Goal: Book appointment/travel/reservation

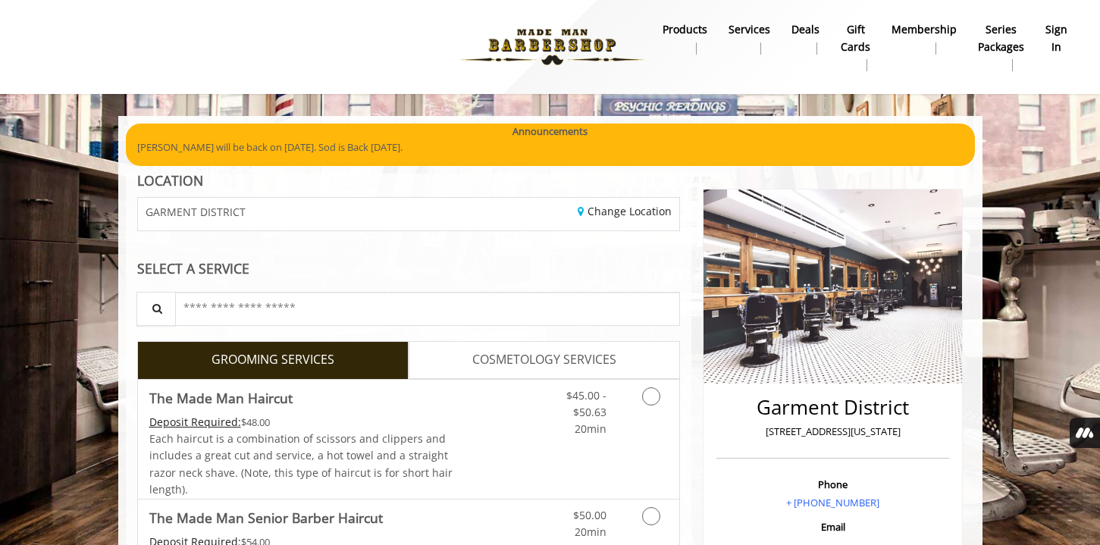
click at [1058, 31] on b "sign in" at bounding box center [1057, 38] width 22 height 34
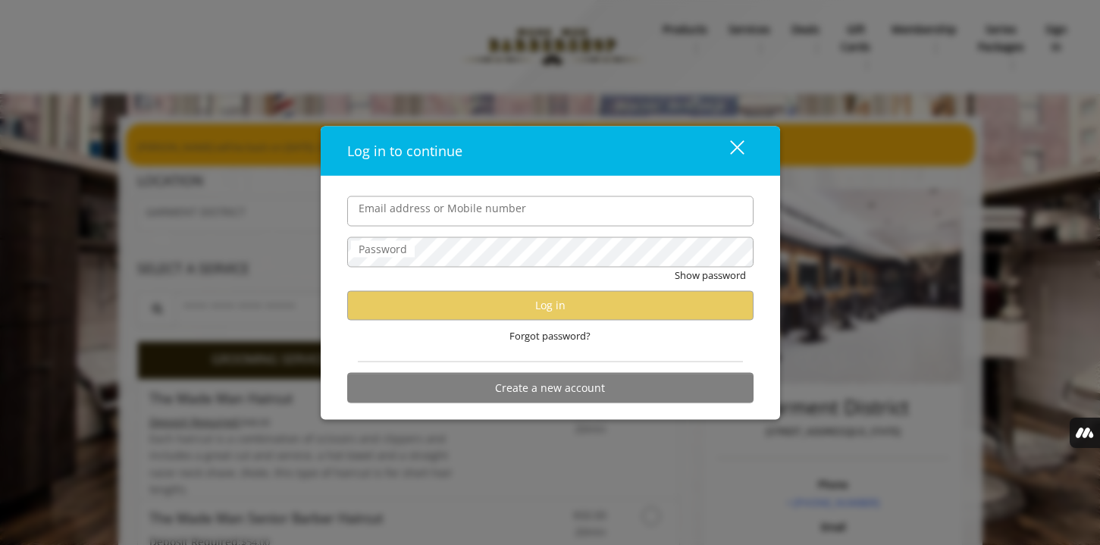
click at [534, 222] on input "Email address or Mobile number" at bounding box center [550, 211] width 406 height 30
type input "**********"
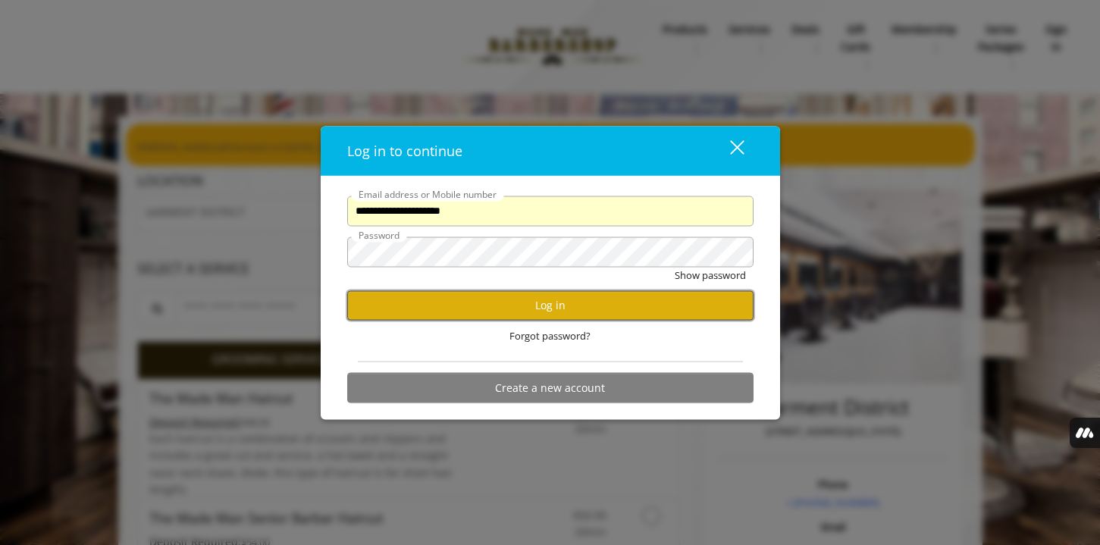
click at [548, 313] on button "Log in" at bounding box center [550, 305] width 406 height 30
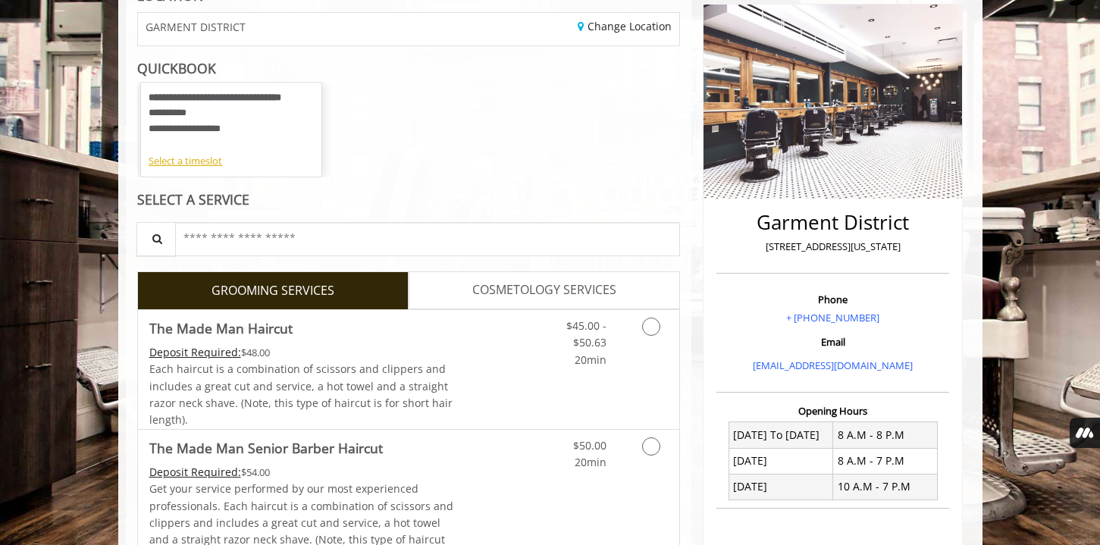
scroll to position [186, 0]
click at [184, 165] on div "Select a timeslot" at bounding box center [231, 160] width 165 height 16
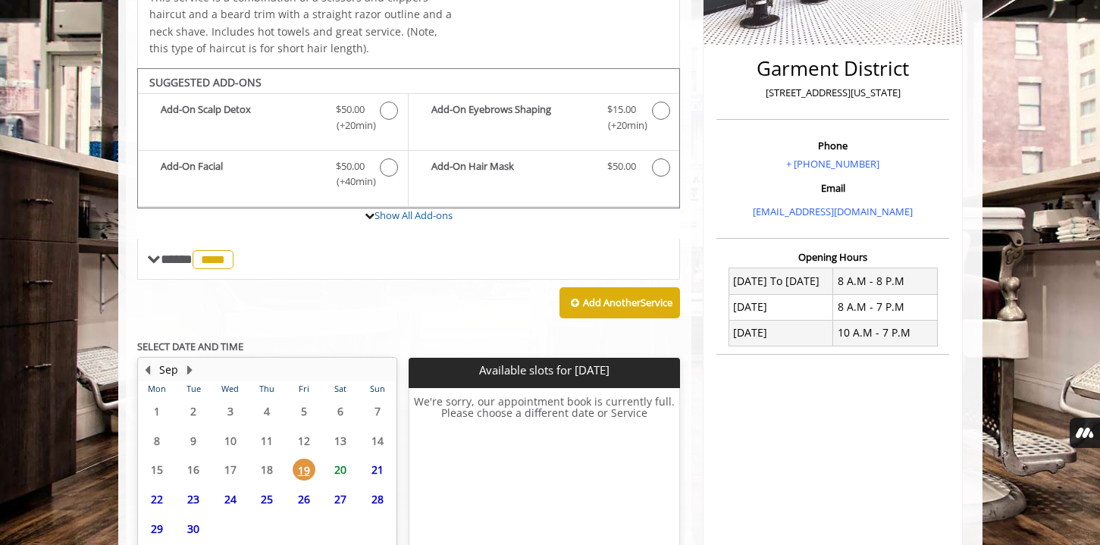
scroll to position [435, 0]
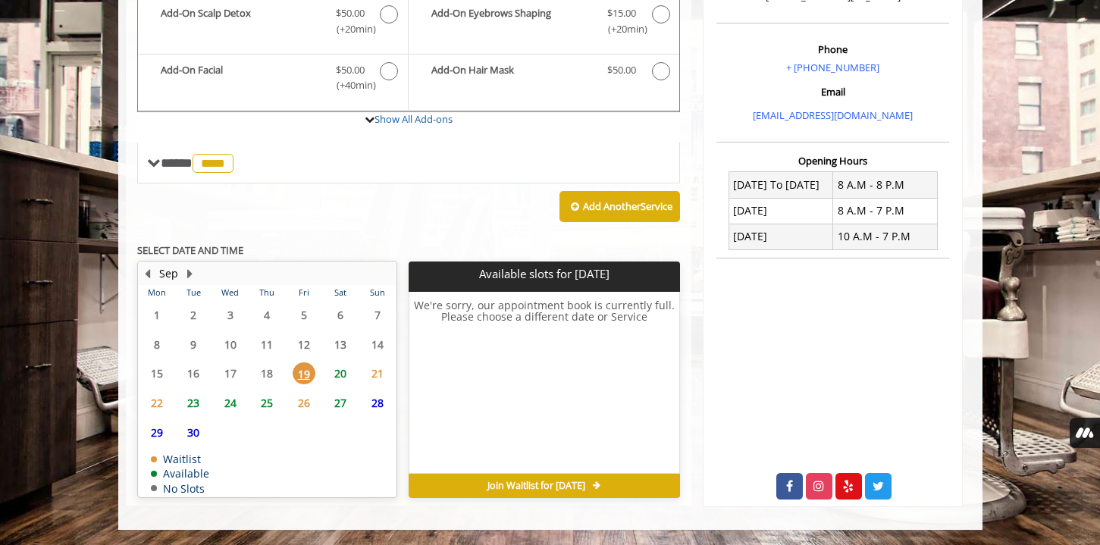
click at [191, 399] on span "23" at bounding box center [193, 403] width 23 height 22
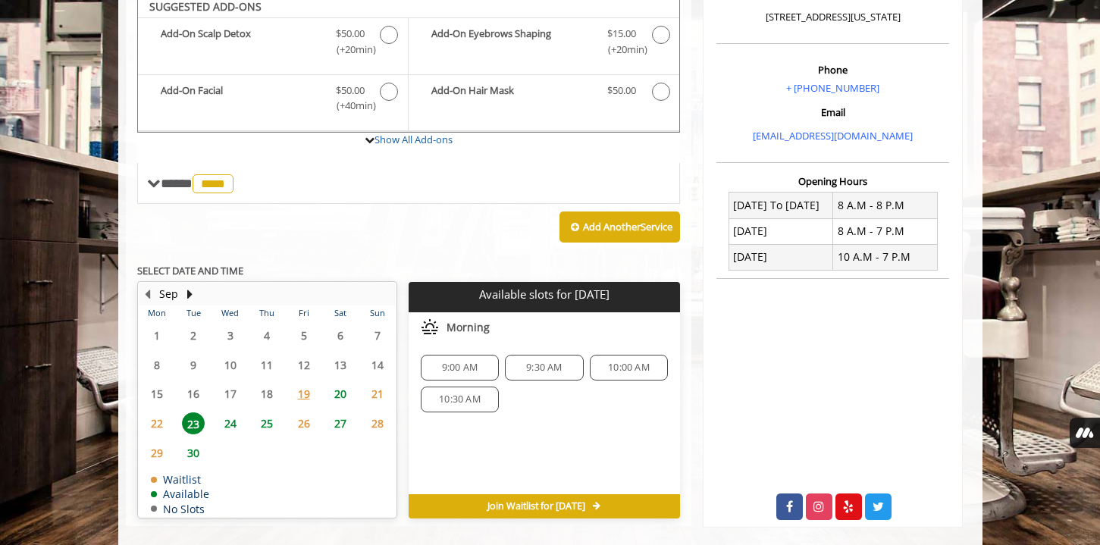
scroll to position [407, 0]
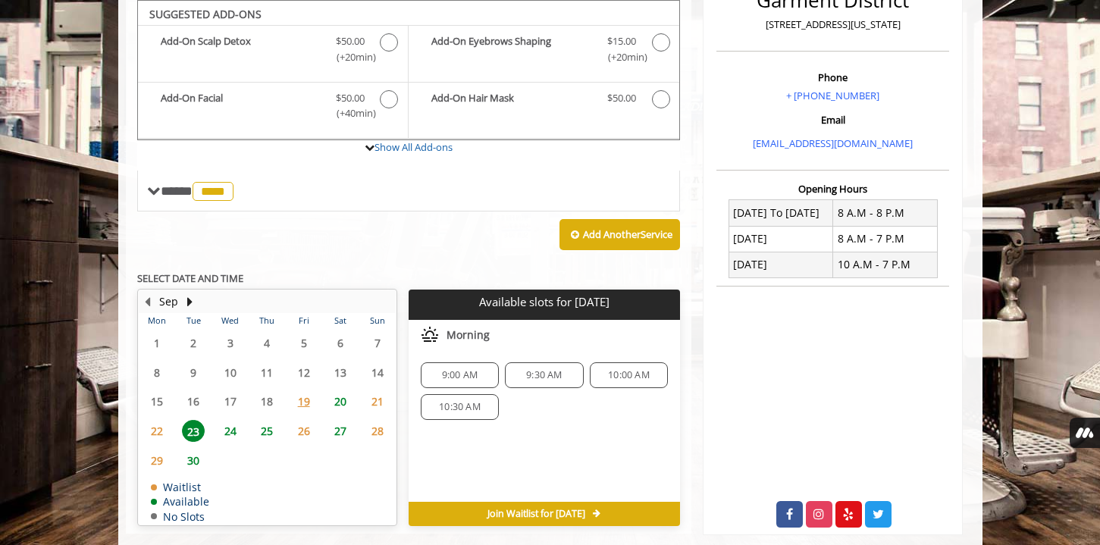
click at [224, 431] on span "24" at bounding box center [230, 431] width 23 height 22
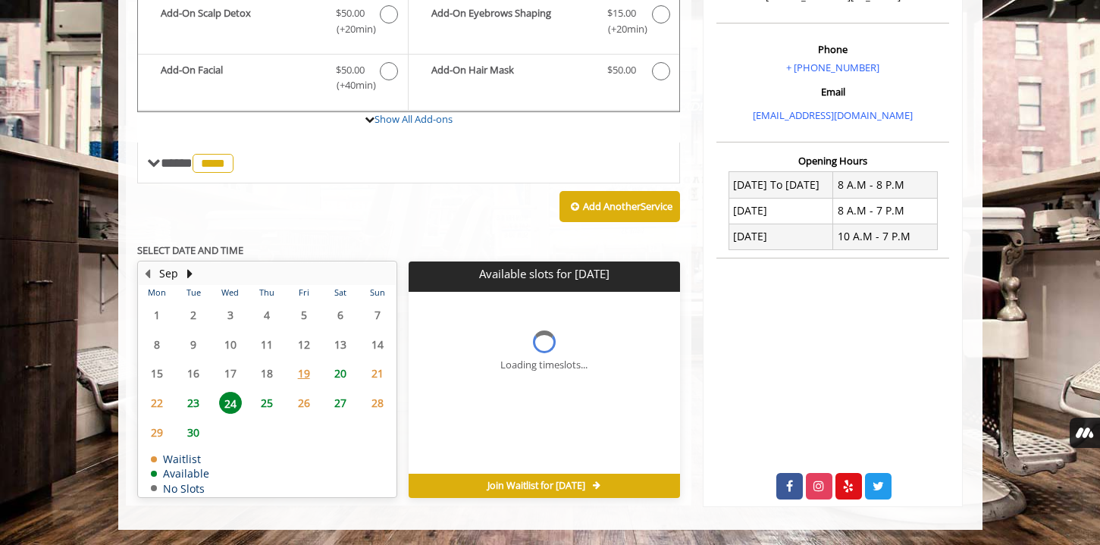
scroll to position [444, 0]
